Goal: Navigation & Orientation: Find specific page/section

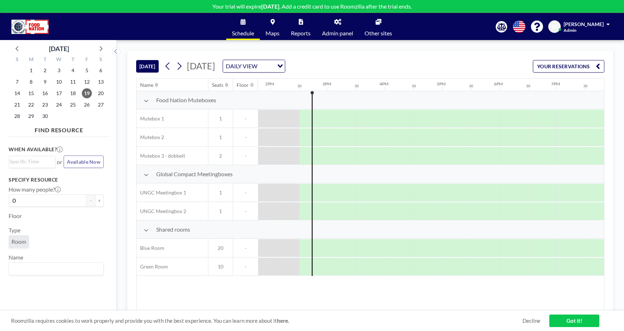
scroll to position [0, 801]
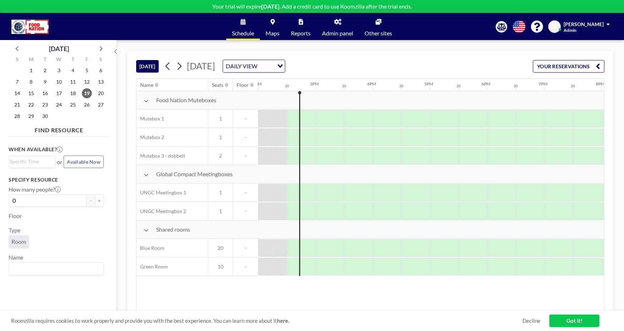
click at [337, 31] on span "Admin panel" at bounding box center [337, 33] width 31 height 6
